Goal: Task Accomplishment & Management: Manage account settings

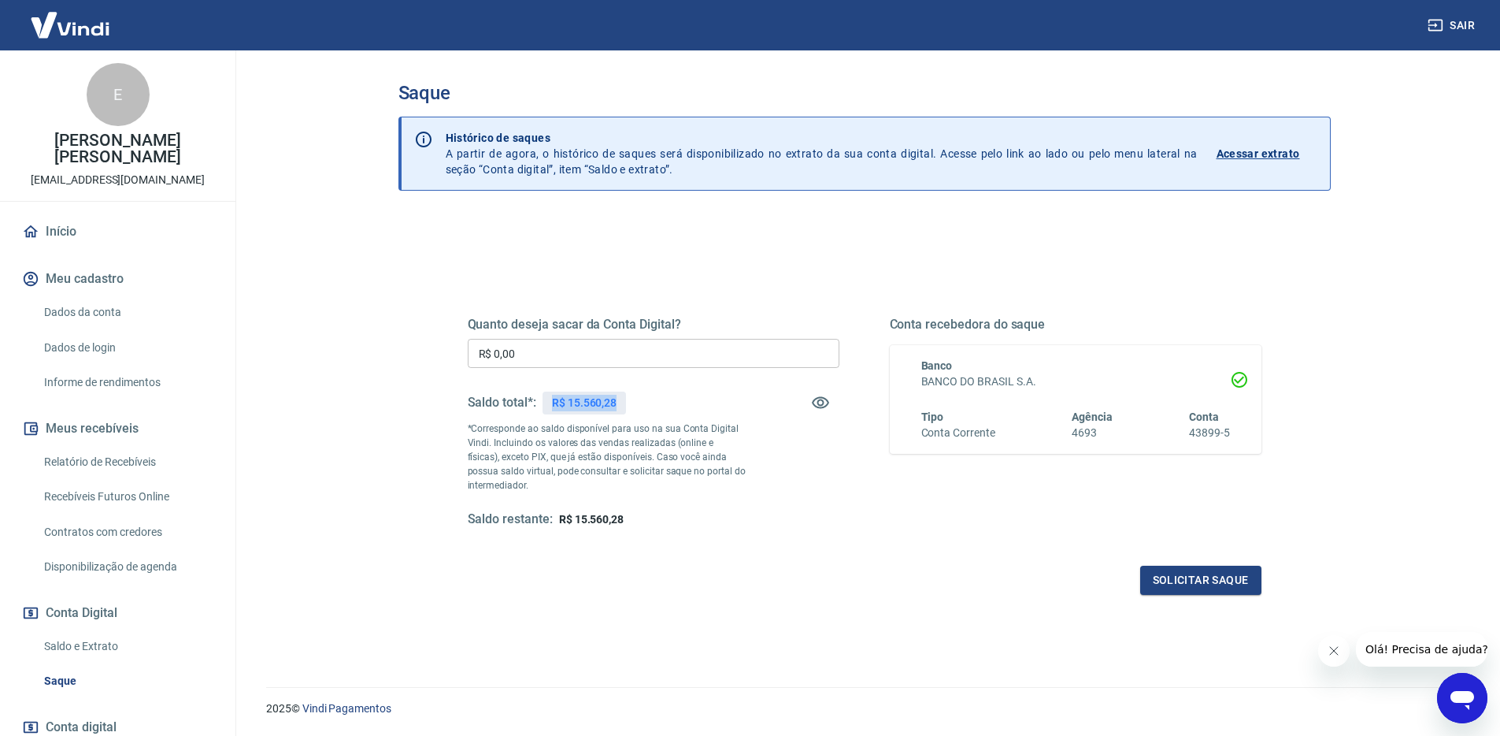
drag, startPoint x: 553, startPoint y: 404, endPoint x: 621, endPoint y: 408, distance: 67.8
click at [621, 408] on div "R$ 15.560,28" at bounding box center [584, 402] width 83 height 23
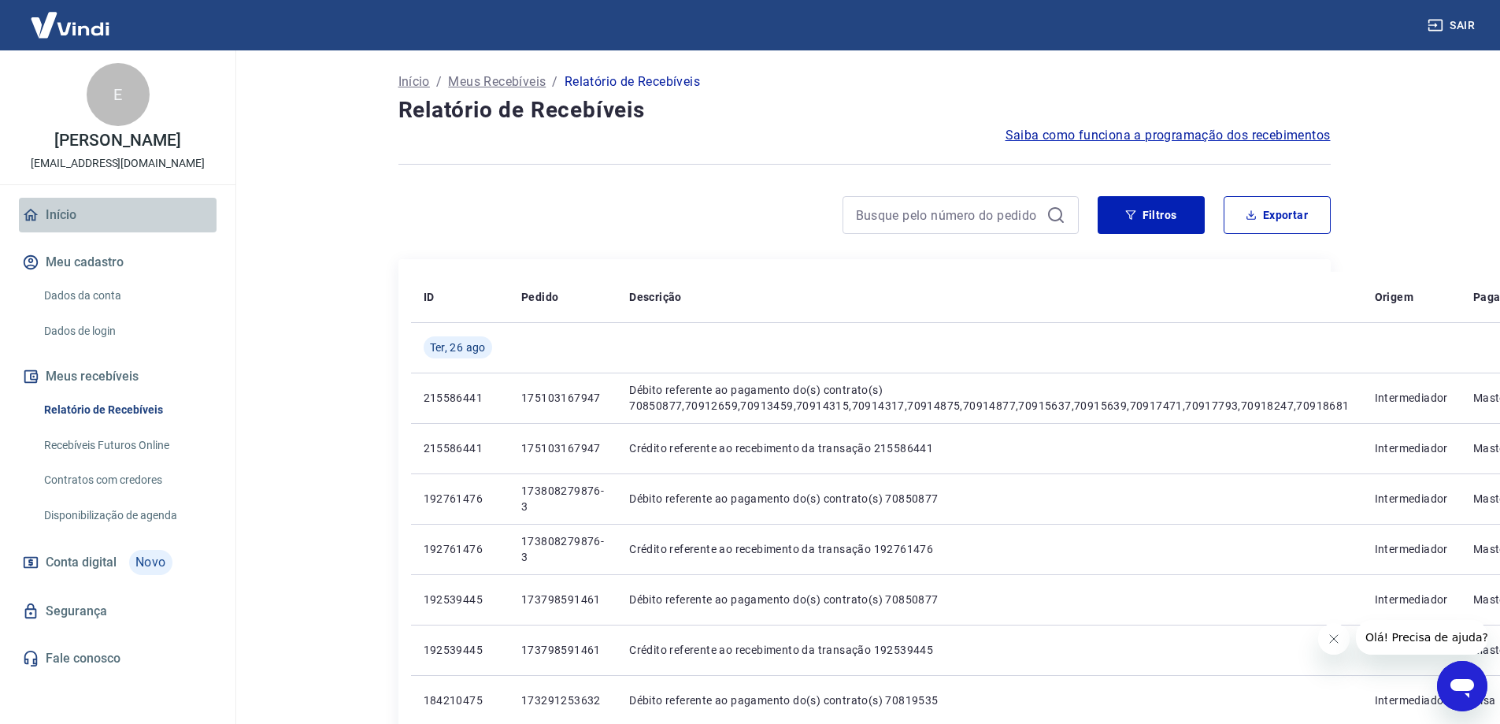
click at [56, 230] on link "Início" at bounding box center [118, 215] width 198 height 35
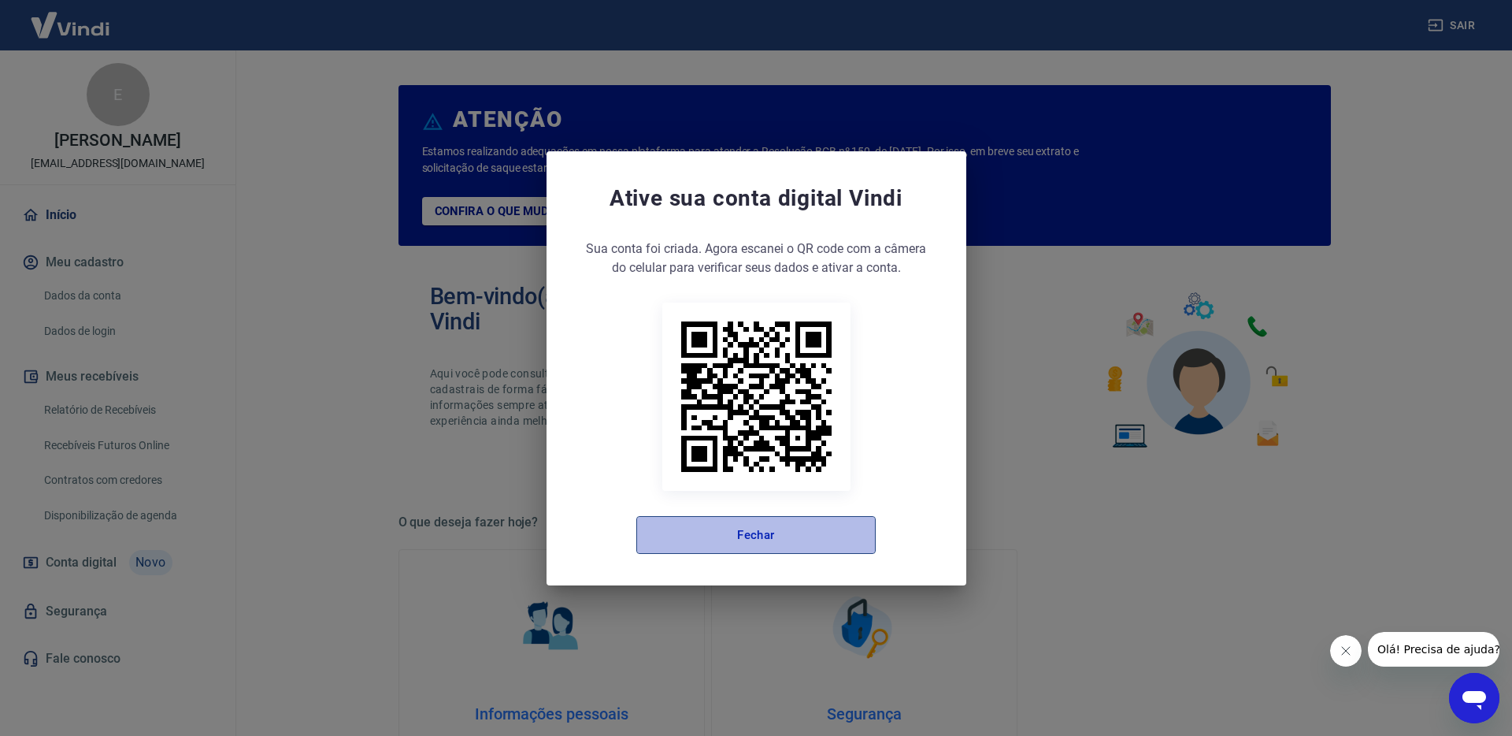
click at [770, 540] on button "Fechar" at bounding box center [755, 535] width 239 height 38
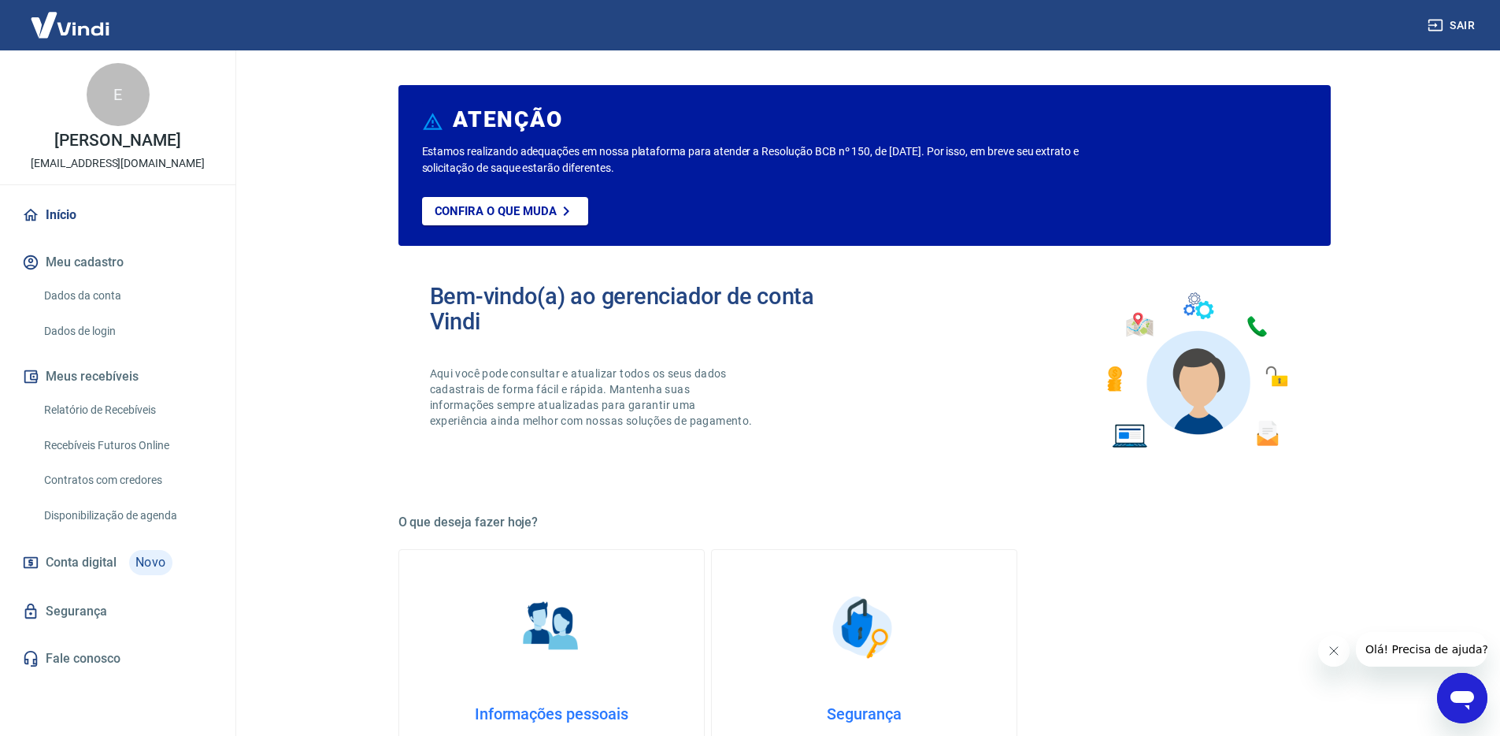
click at [57, 230] on link "Início" at bounding box center [118, 215] width 198 height 35
click at [94, 312] on link "Dados da conta" at bounding box center [127, 296] width 179 height 32
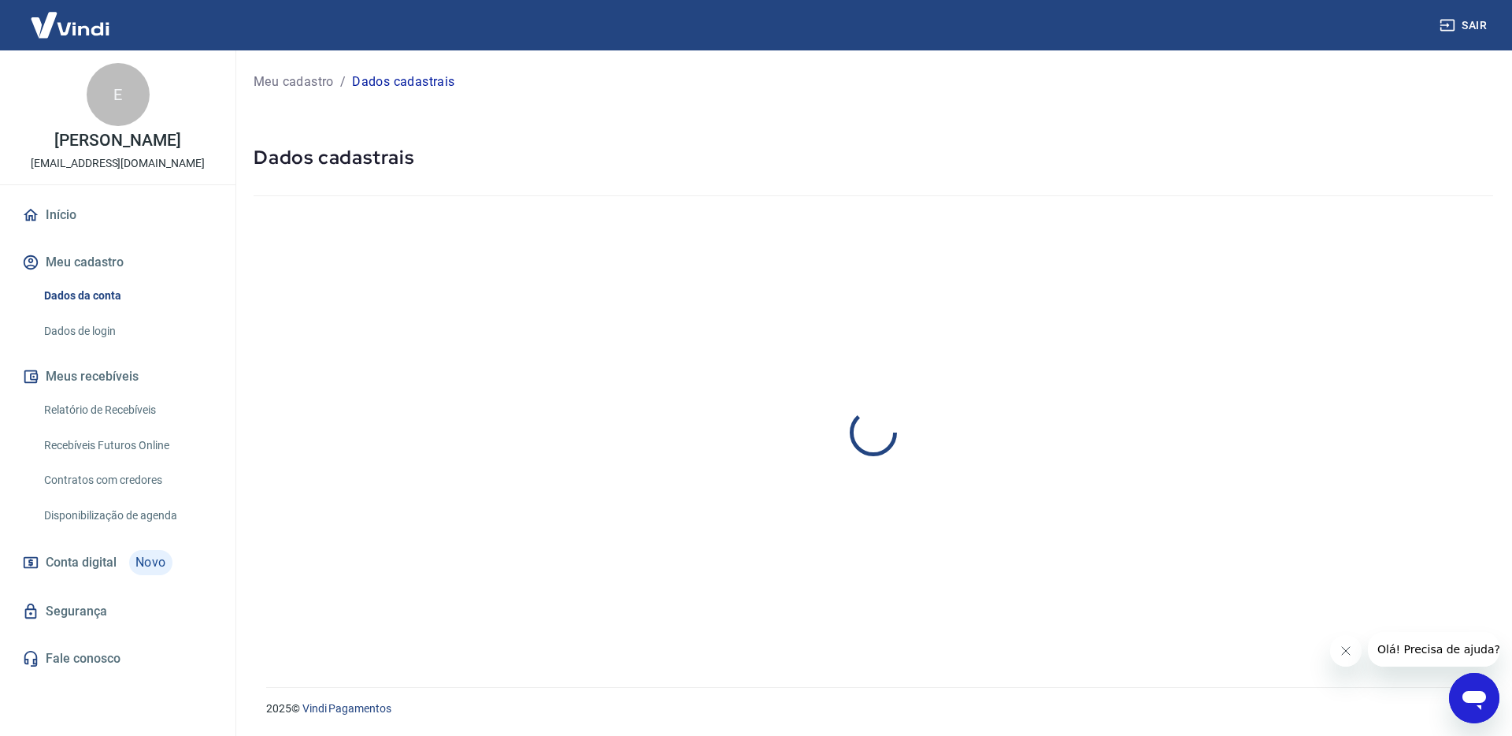
select select "PR"
select select "business"
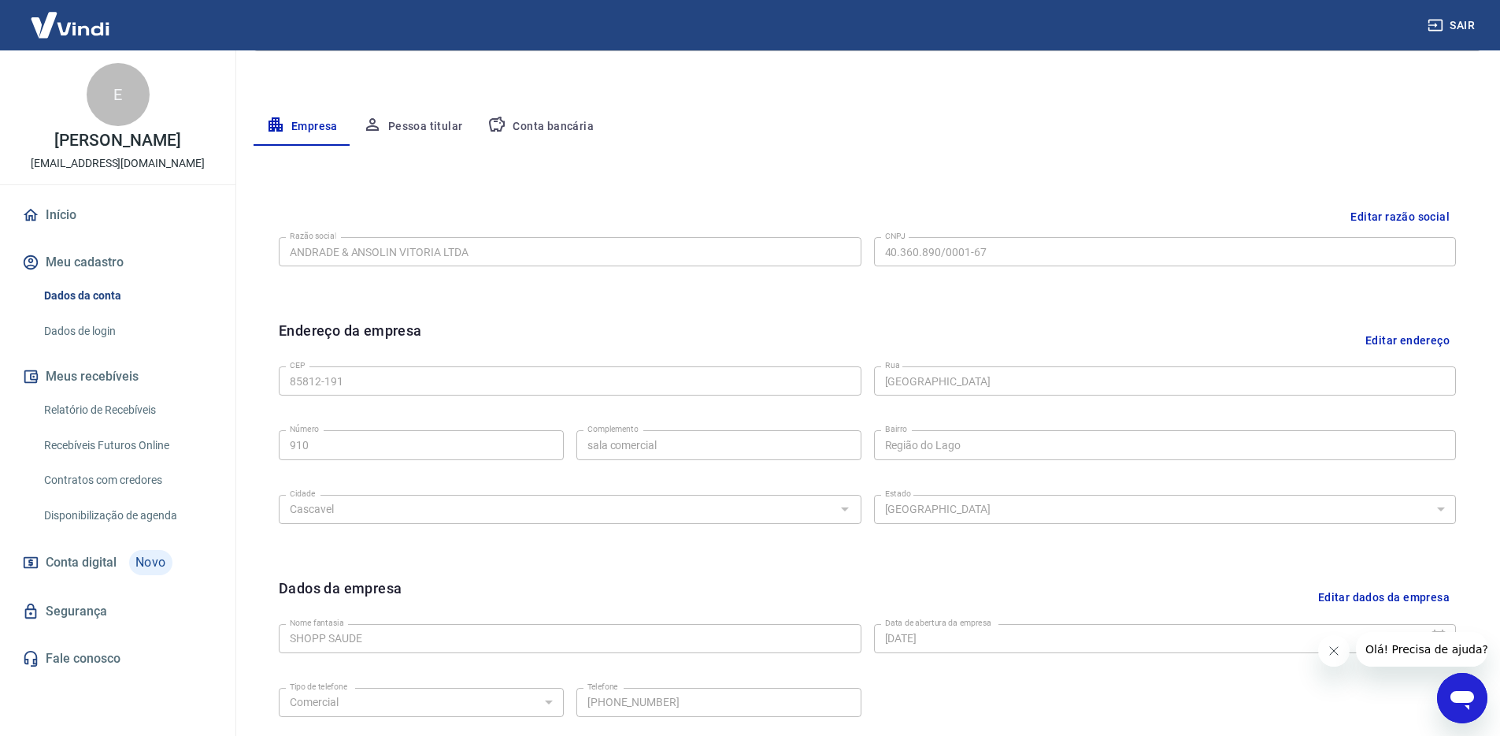
scroll to position [254, 0]
click at [58, 229] on link "Início" at bounding box center [118, 215] width 198 height 35
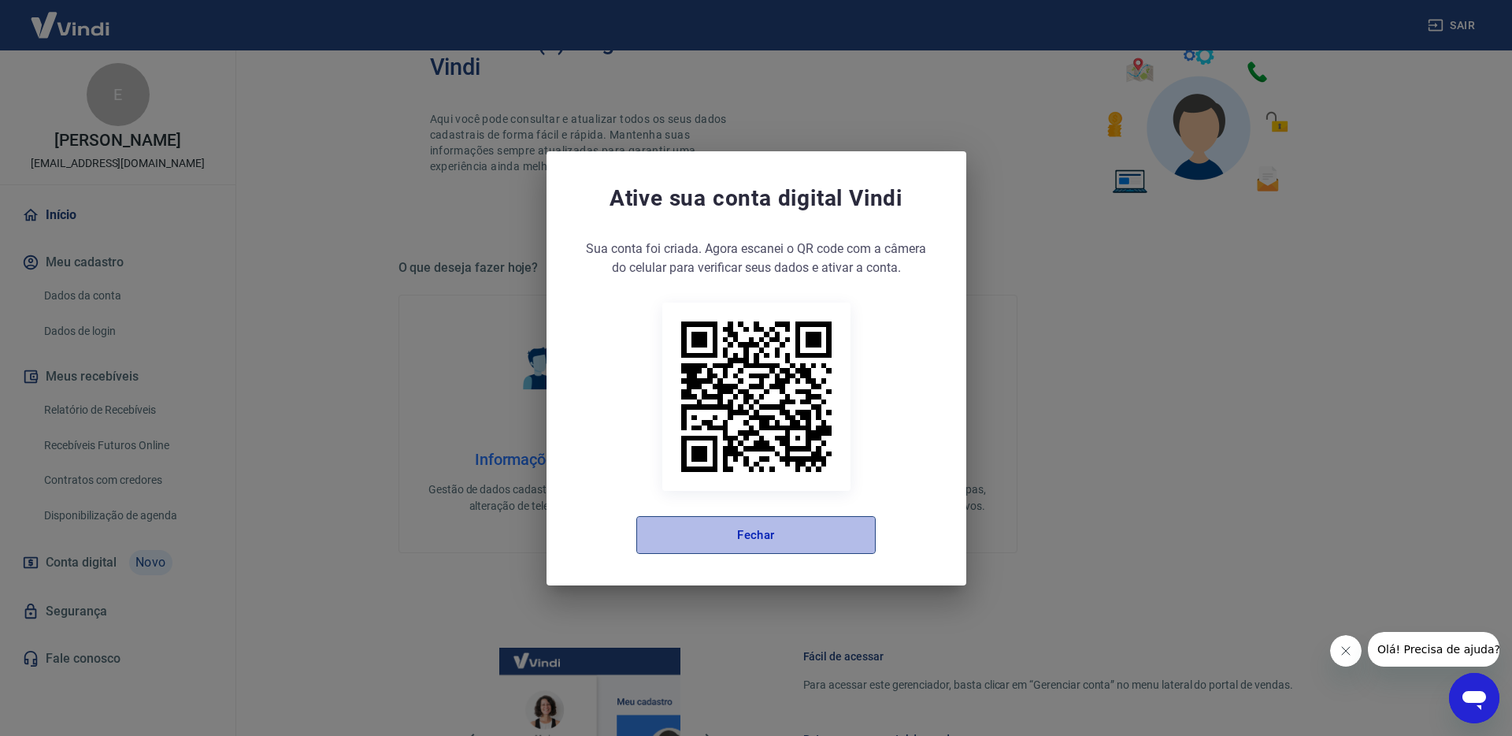
click at [752, 534] on button "Fechar" at bounding box center [755, 535] width 239 height 38
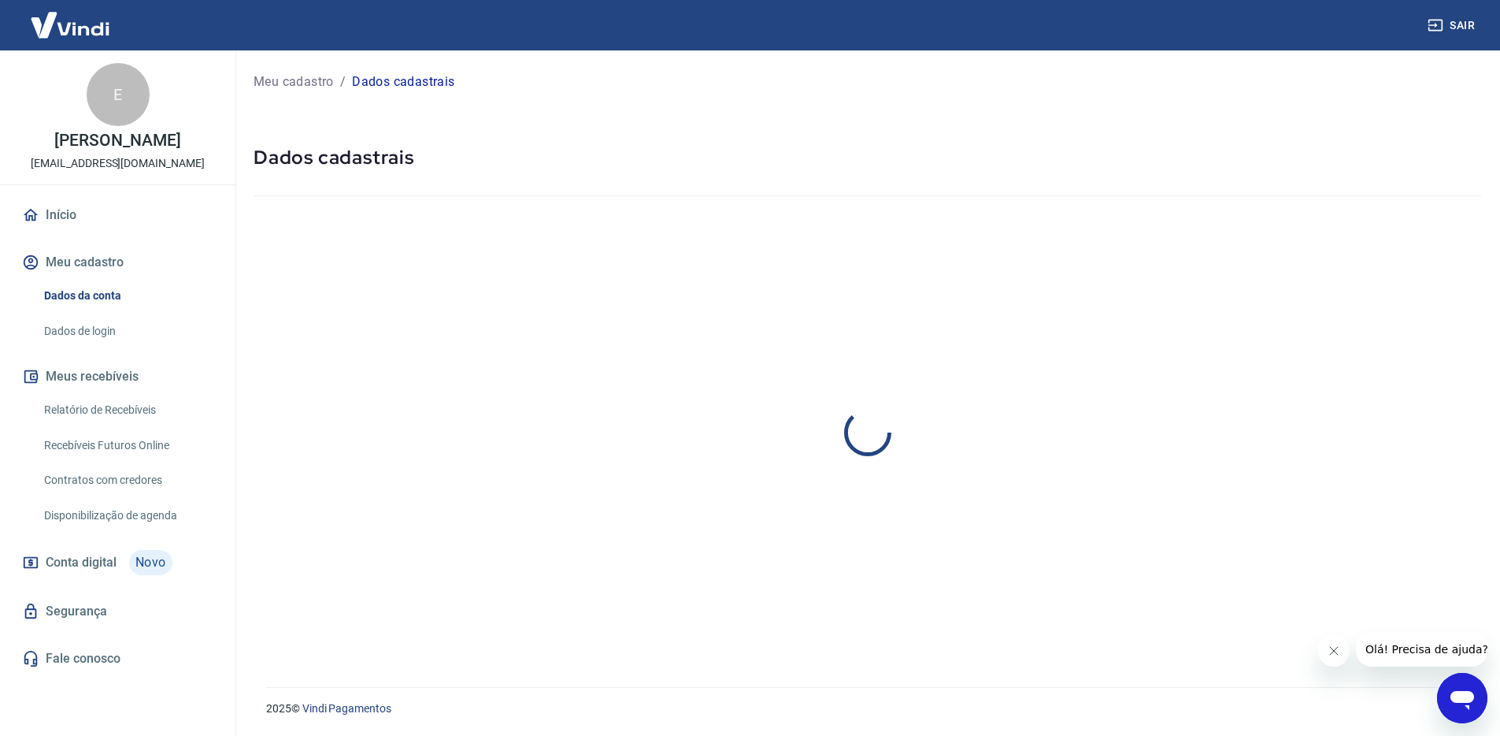
select select "PR"
select select "business"
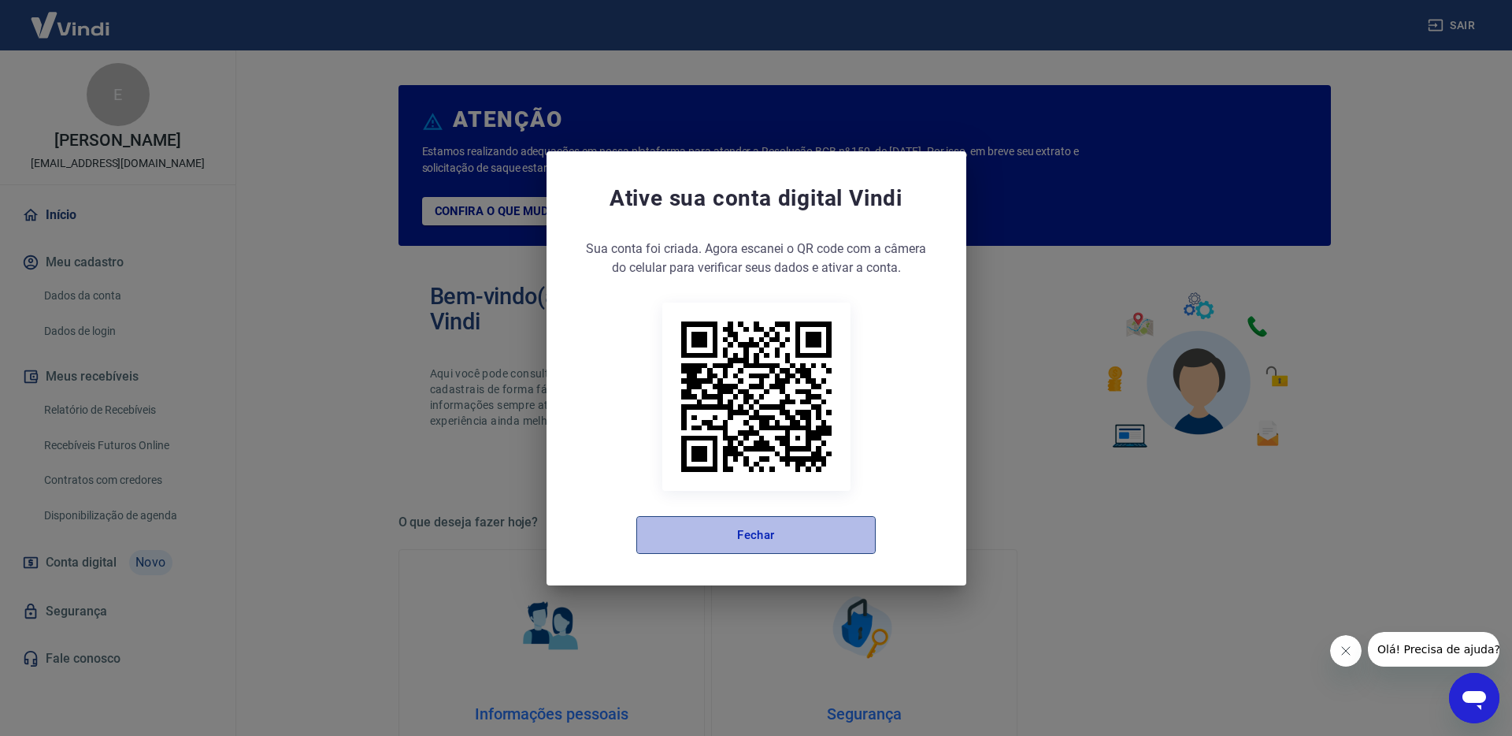
click at [758, 546] on button "Fechar" at bounding box center [755, 535] width 239 height 38
